Goal: Task Accomplishment & Management: Manage account settings

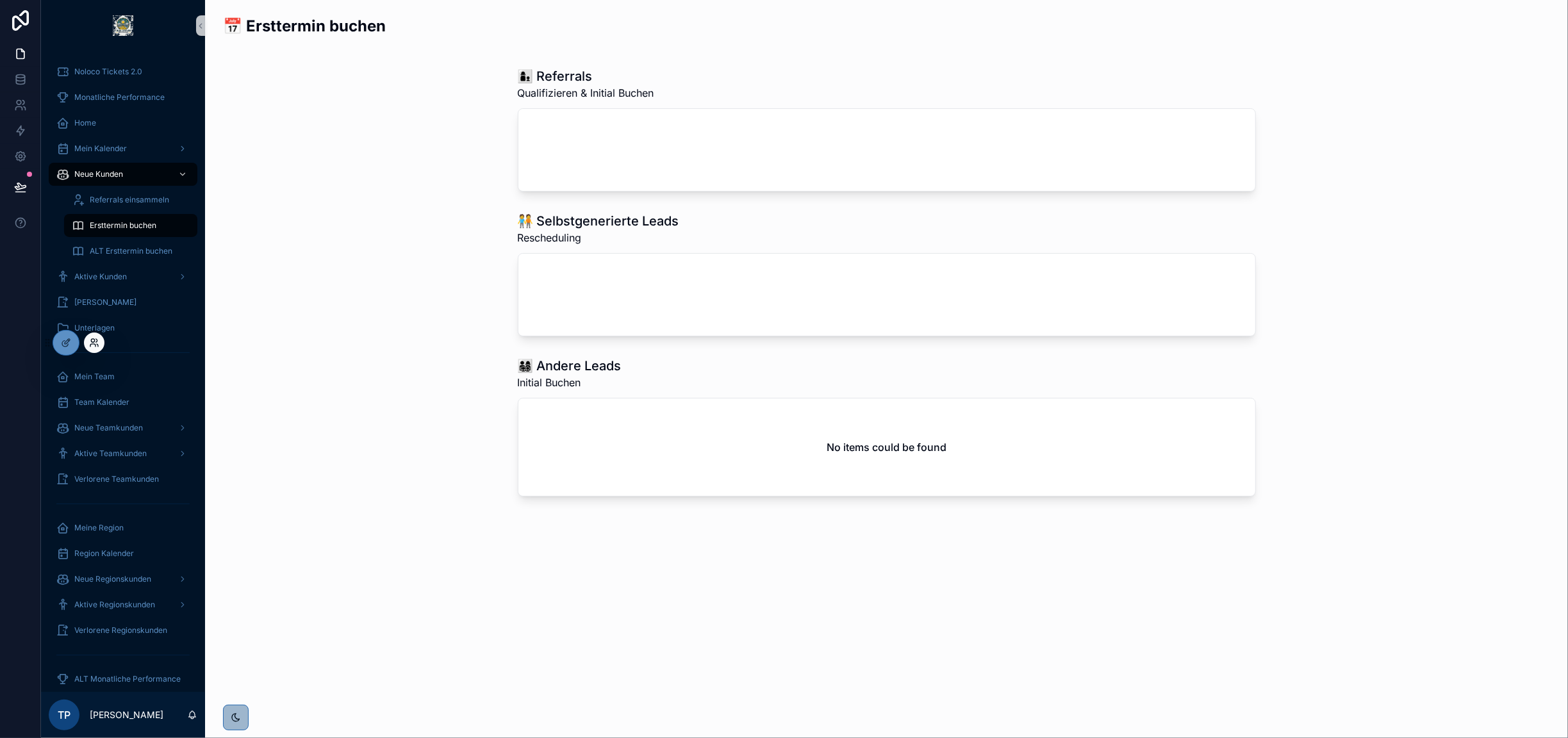
click at [91, 345] on icon at bounding box center [93, 345] width 5 height 3
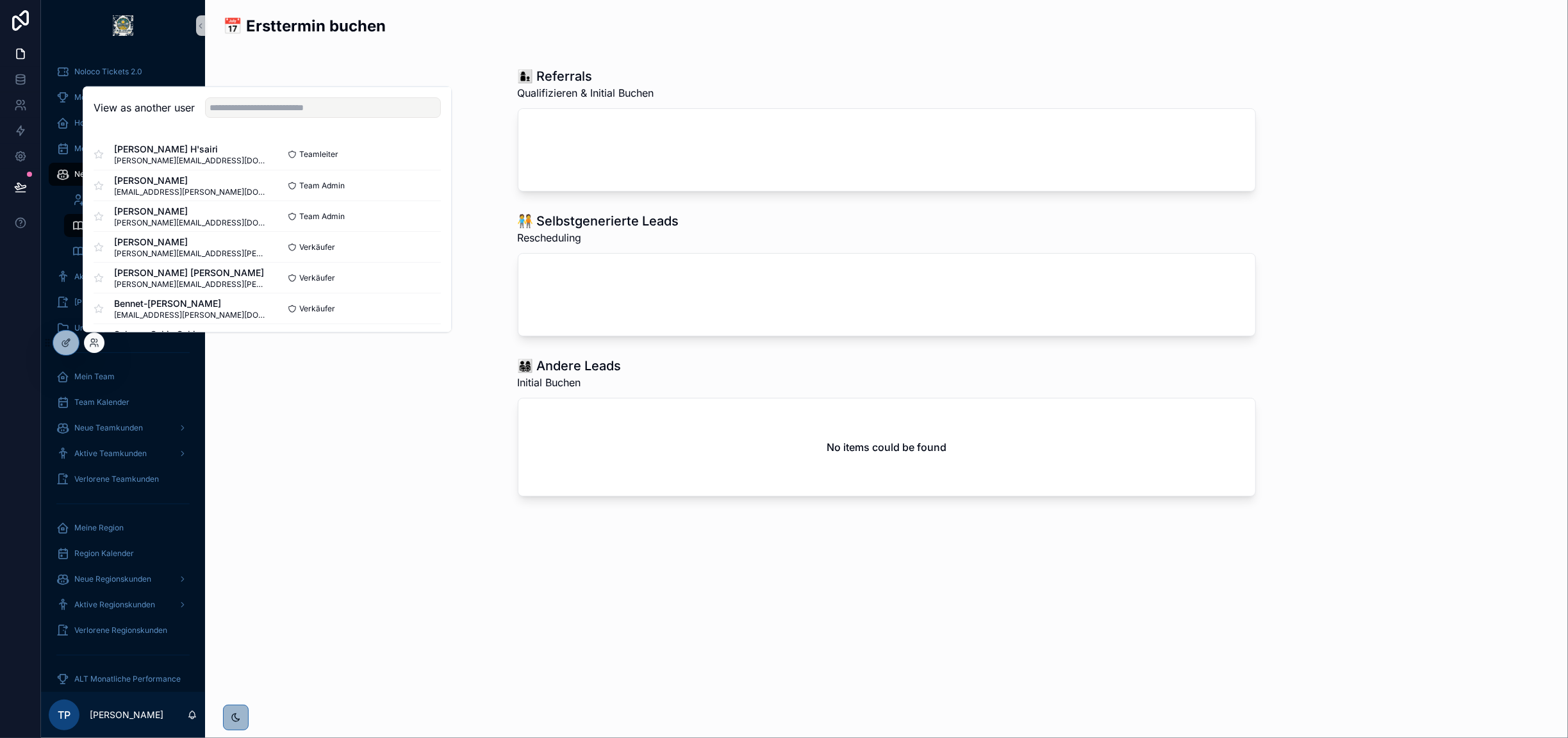
click at [263, 118] on div "View as another user" at bounding box center [267, 108] width 368 height 41
click at [267, 112] on input "text" at bounding box center [323, 108] width 236 height 21
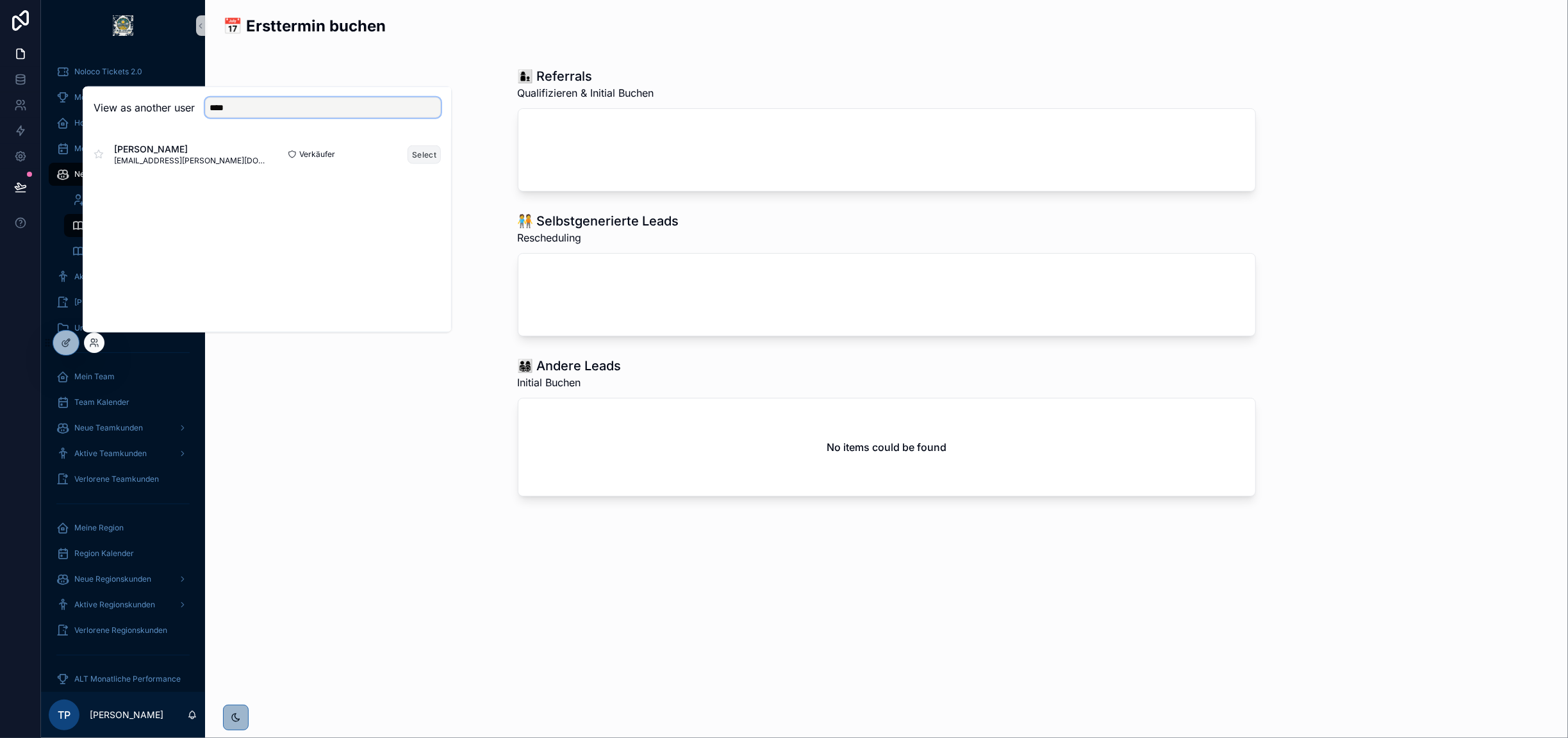
type input "****"
click at [420, 155] on button "Select" at bounding box center [424, 154] width 34 height 19
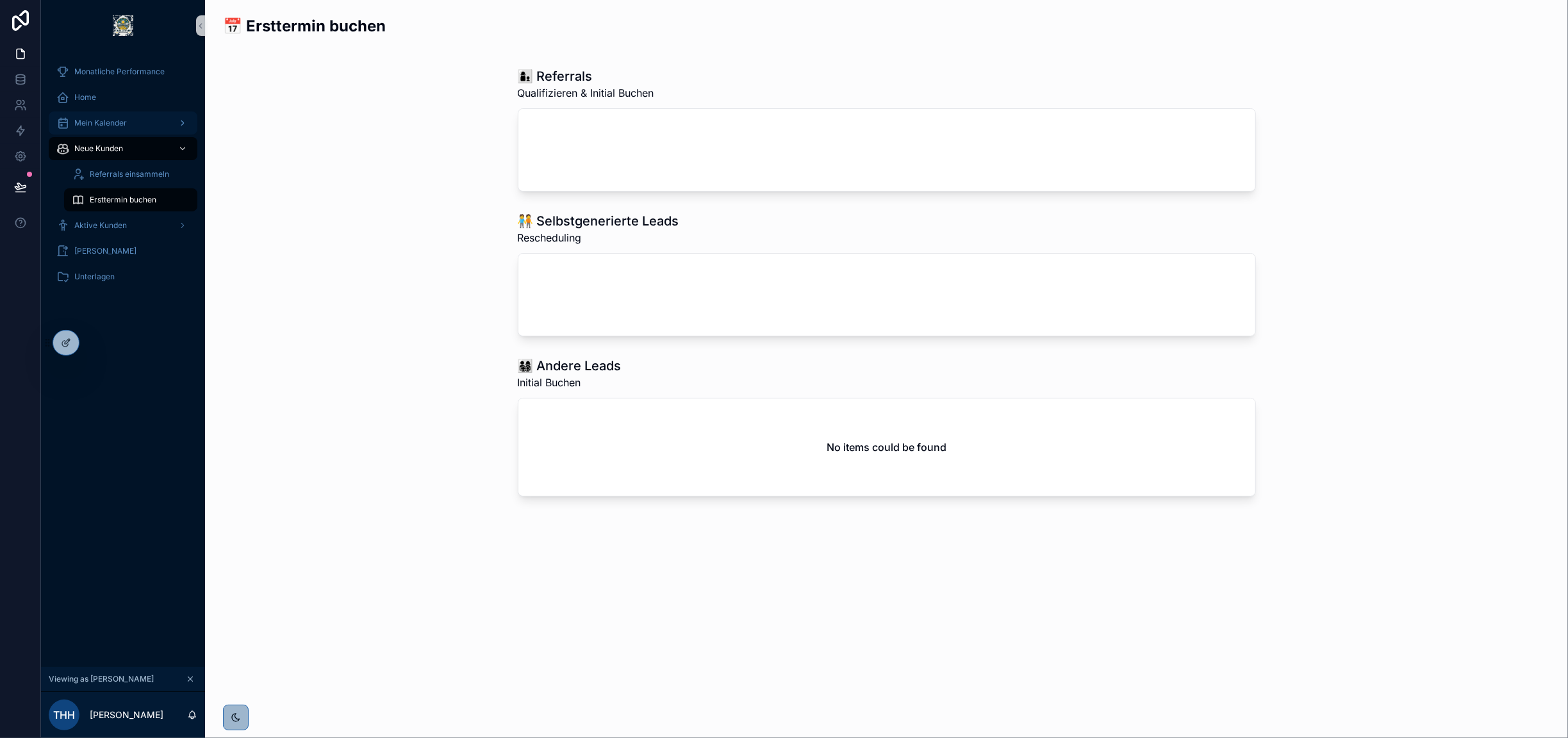
click at [113, 118] on span "Mein Kalender" at bounding box center [100, 123] width 52 height 10
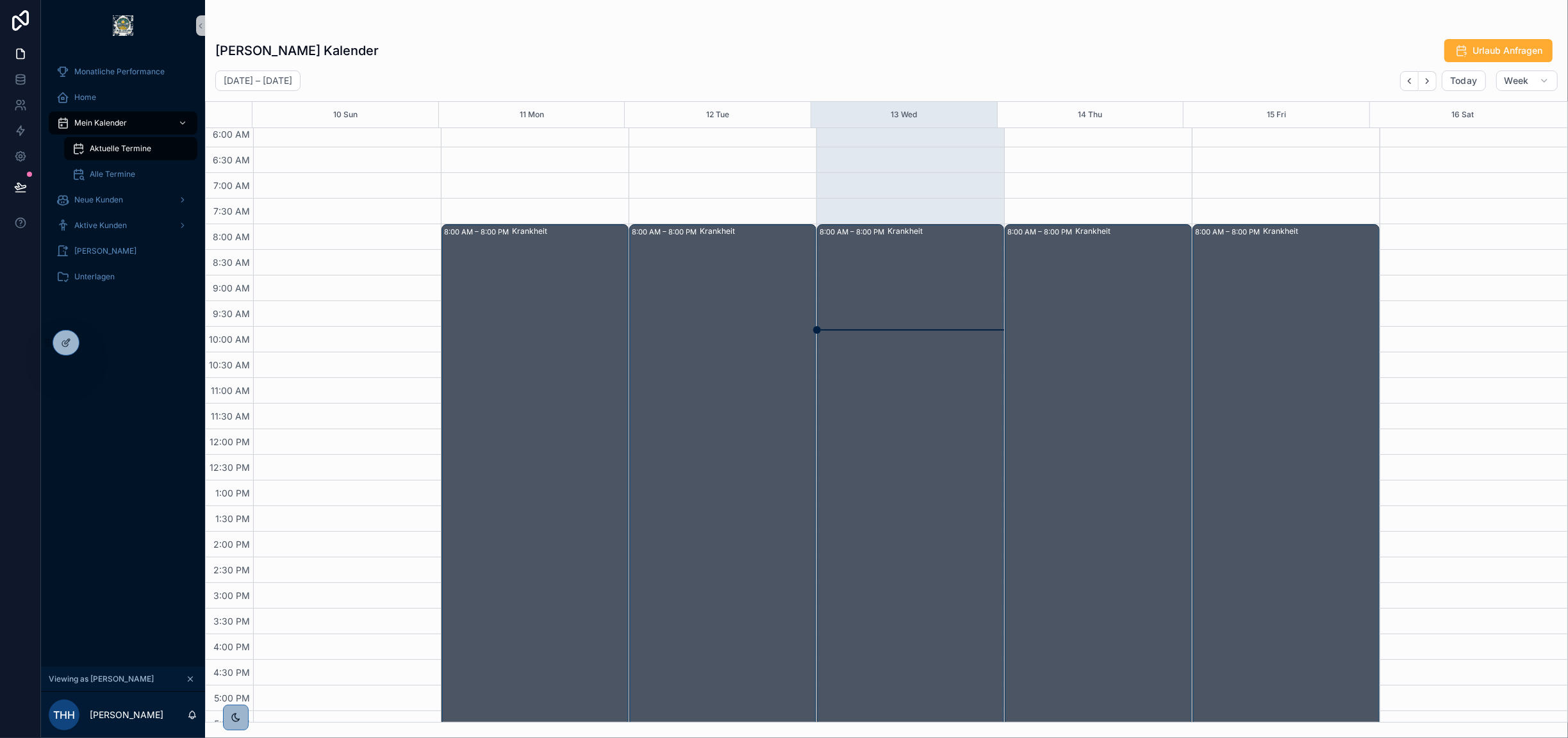
scroll to position [8, 0]
click at [1428, 85] on button "Next" at bounding box center [1428, 81] width 18 height 20
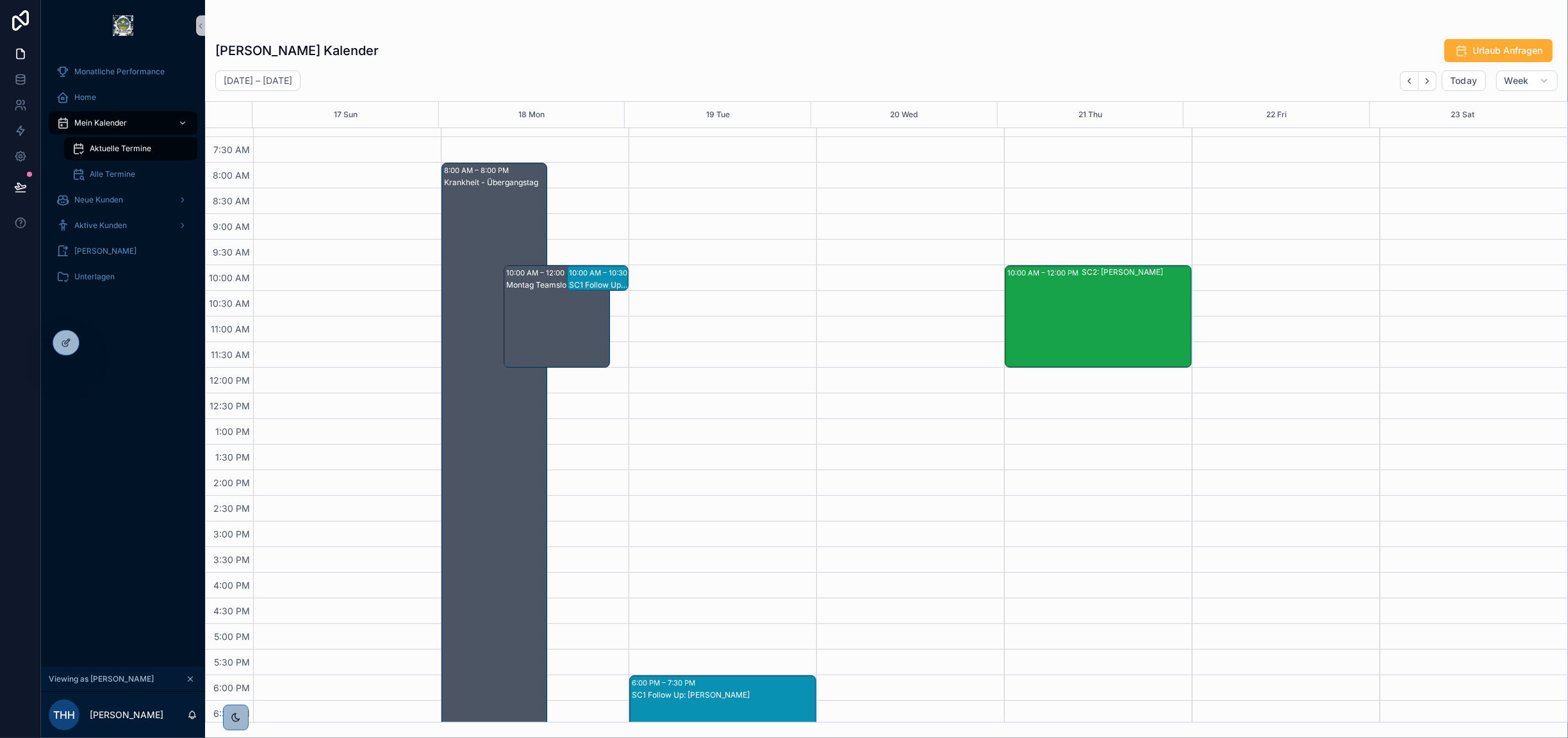
scroll to position [68, 0]
click at [1429, 85] on icon "Next" at bounding box center [1427, 81] width 10 height 10
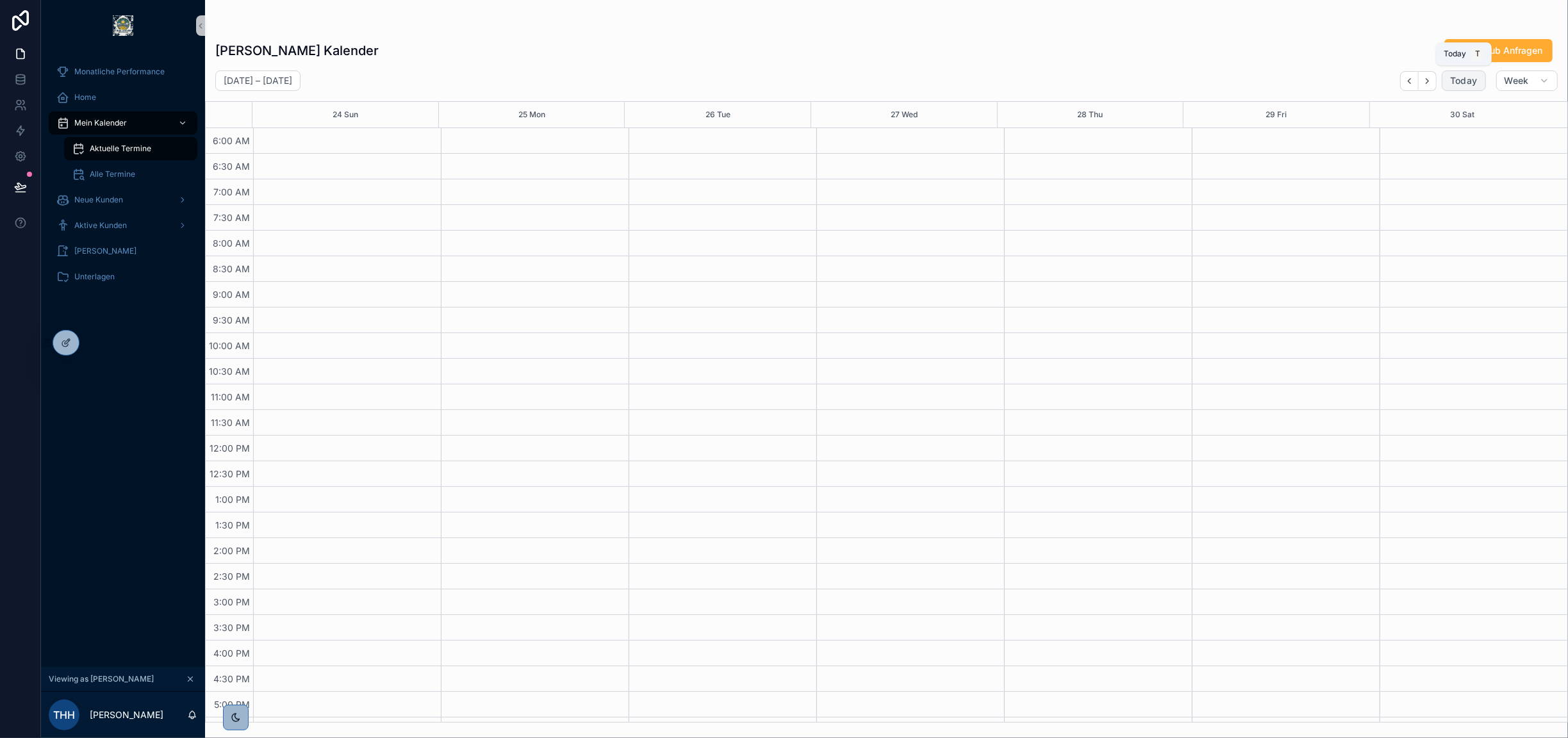
click at [1476, 80] on span "Today" at bounding box center [1464, 81] width 28 height 12
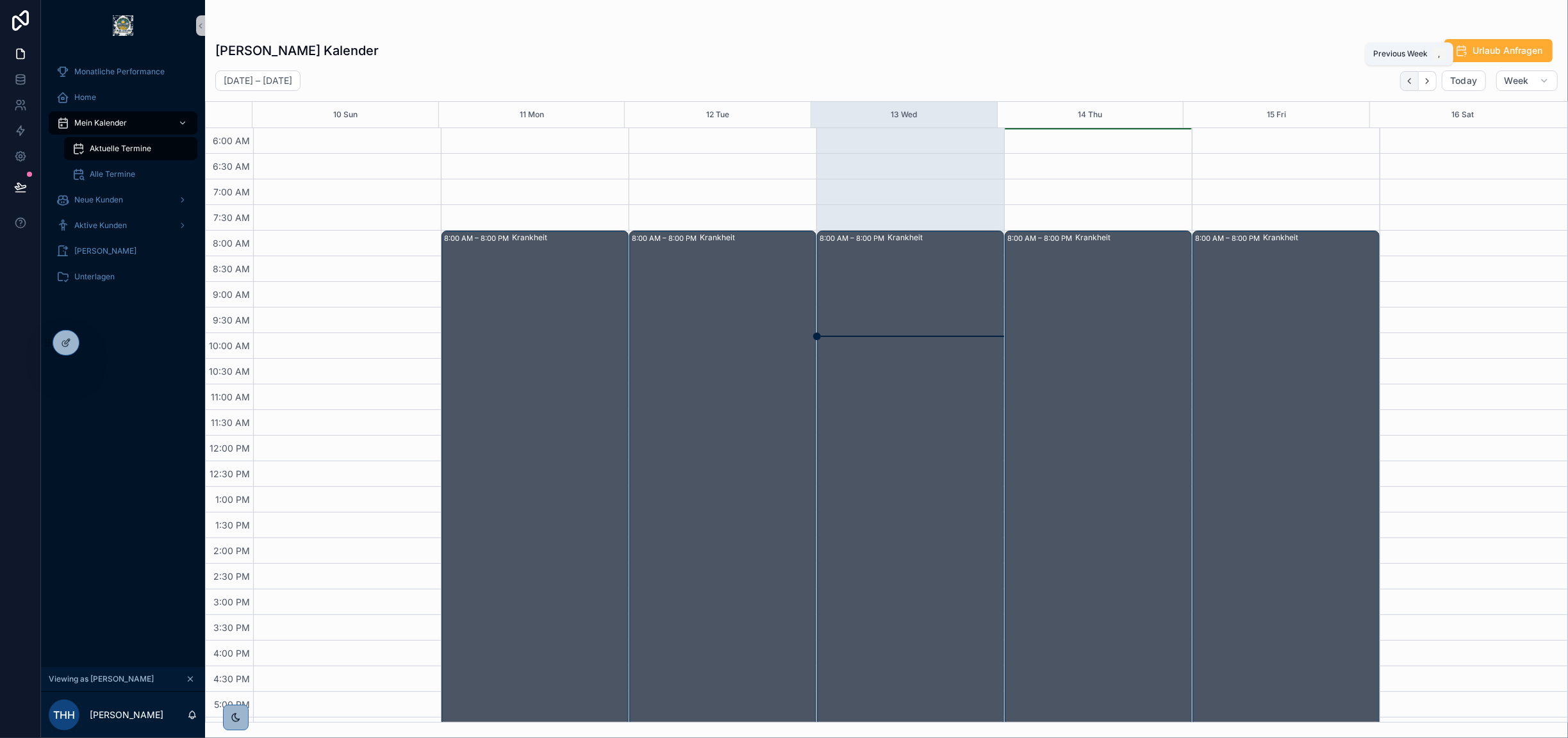
click at [1412, 87] on button "Back" at bounding box center [1409, 81] width 19 height 20
